Goal: Complete application form: Complete application form

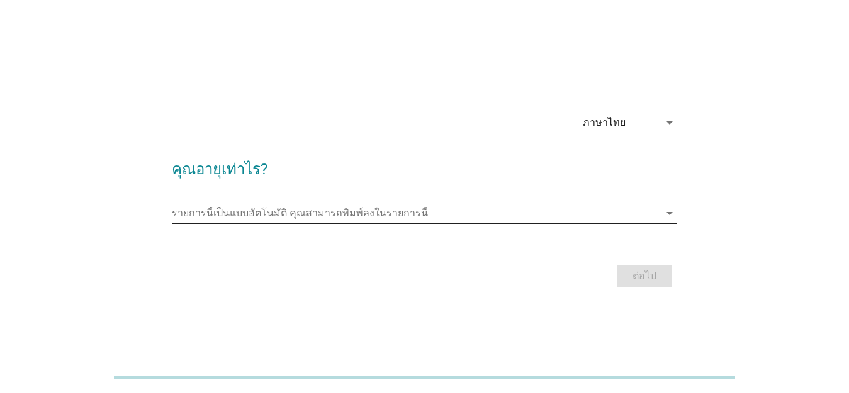
click at [441, 219] on input "รายการนี้เป็นแบบอัตโนมัติ คุณสามารถพิมพ์ลงในรายการนี้" at bounding box center [415, 213] width 487 height 20
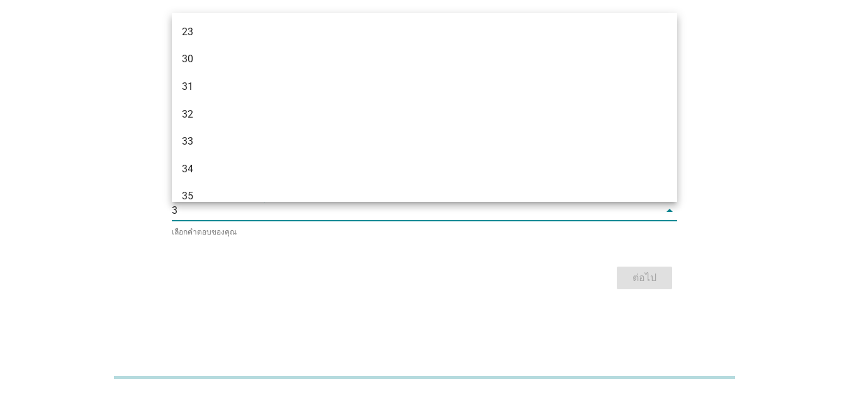
type input "34"
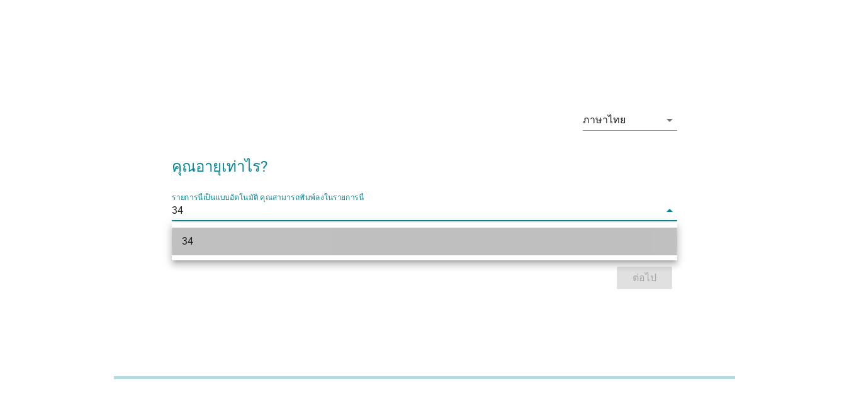
click at [409, 249] on div "34" at bounding box center [424, 242] width 505 height 28
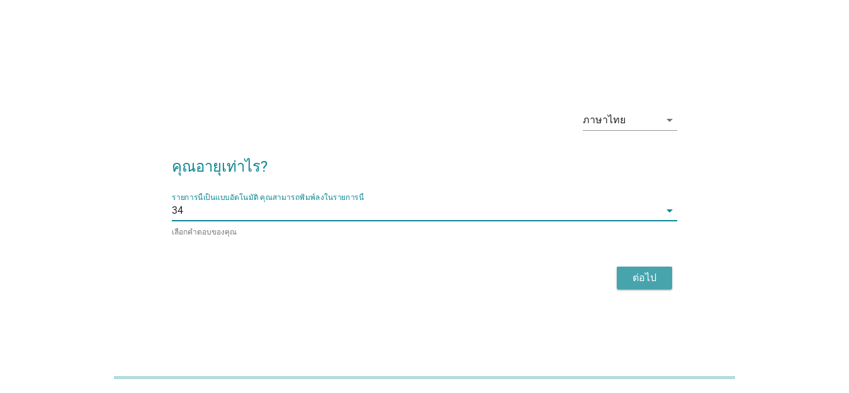
click at [636, 286] on button "ต่อไป" at bounding box center [643, 278] width 55 height 23
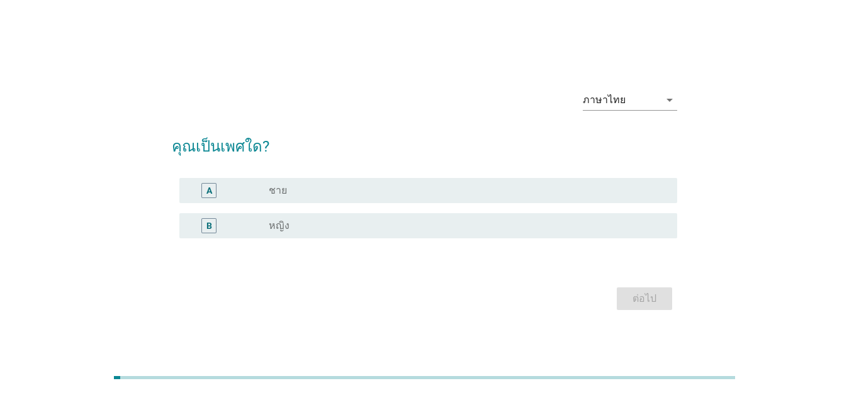
click at [343, 220] on div "radio_button_unchecked หญิง" at bounding box center [463, 226] width 388 height 13
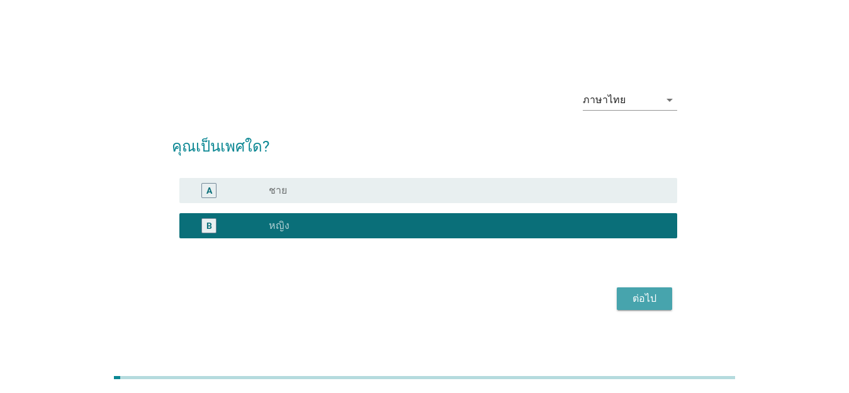
click at [642, 299] on div "ต่อไป" at bounding box center [643, 298] width 35 height 15
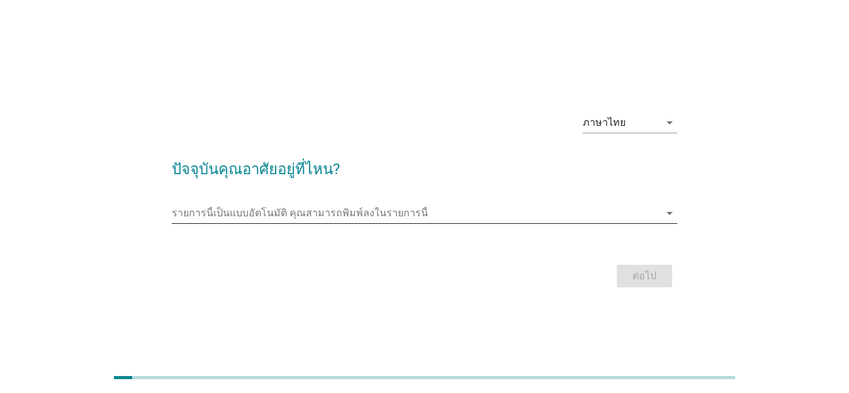
click at [389, 212] on input "รายการนี้เป็นแบบอัตโนมัติ คุณสามารถพิมพ์ลงในรายการนี้" at bounding box center [415, 213] width 487 height 20
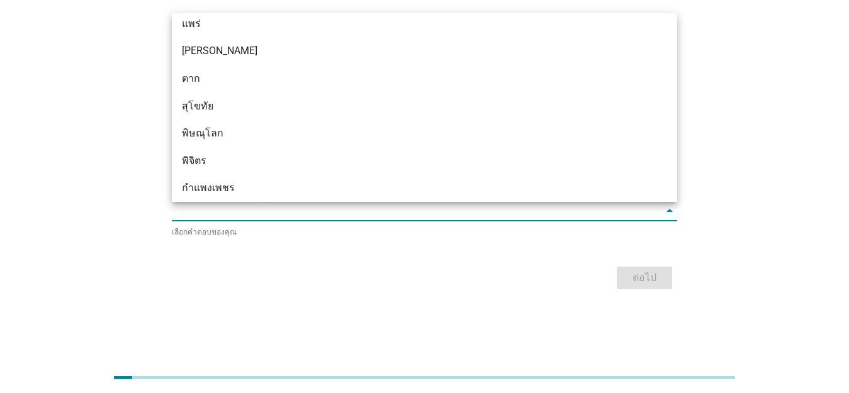
scroll to position [755, 0]
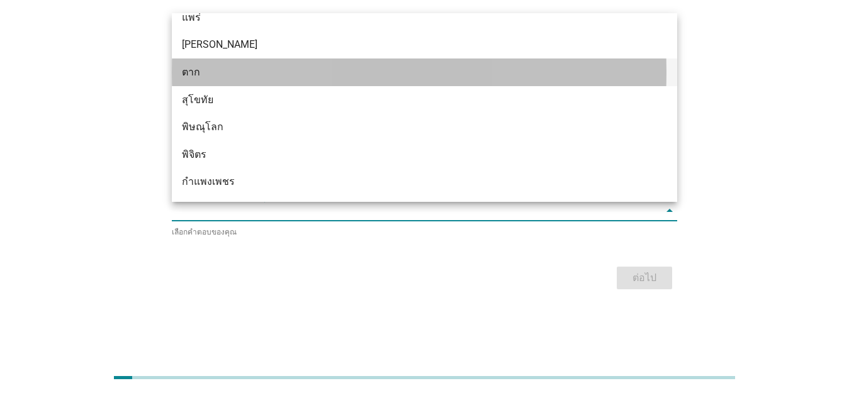
click at [242, 61] on div "ตาก" at bounding box center [424, 72] width 505 height 28
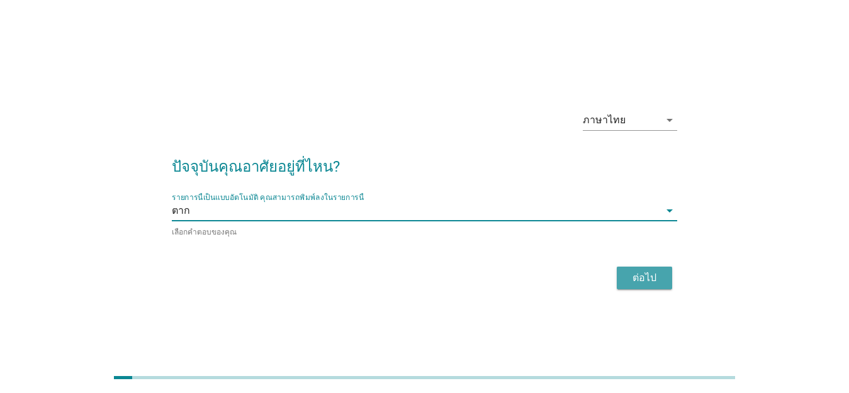
click at [654, 276] on div "ต่อไป" at bounding box center [643, 277] width 35 height 15
